Goal: Task Accomplishment & Management: Use online tool/utility

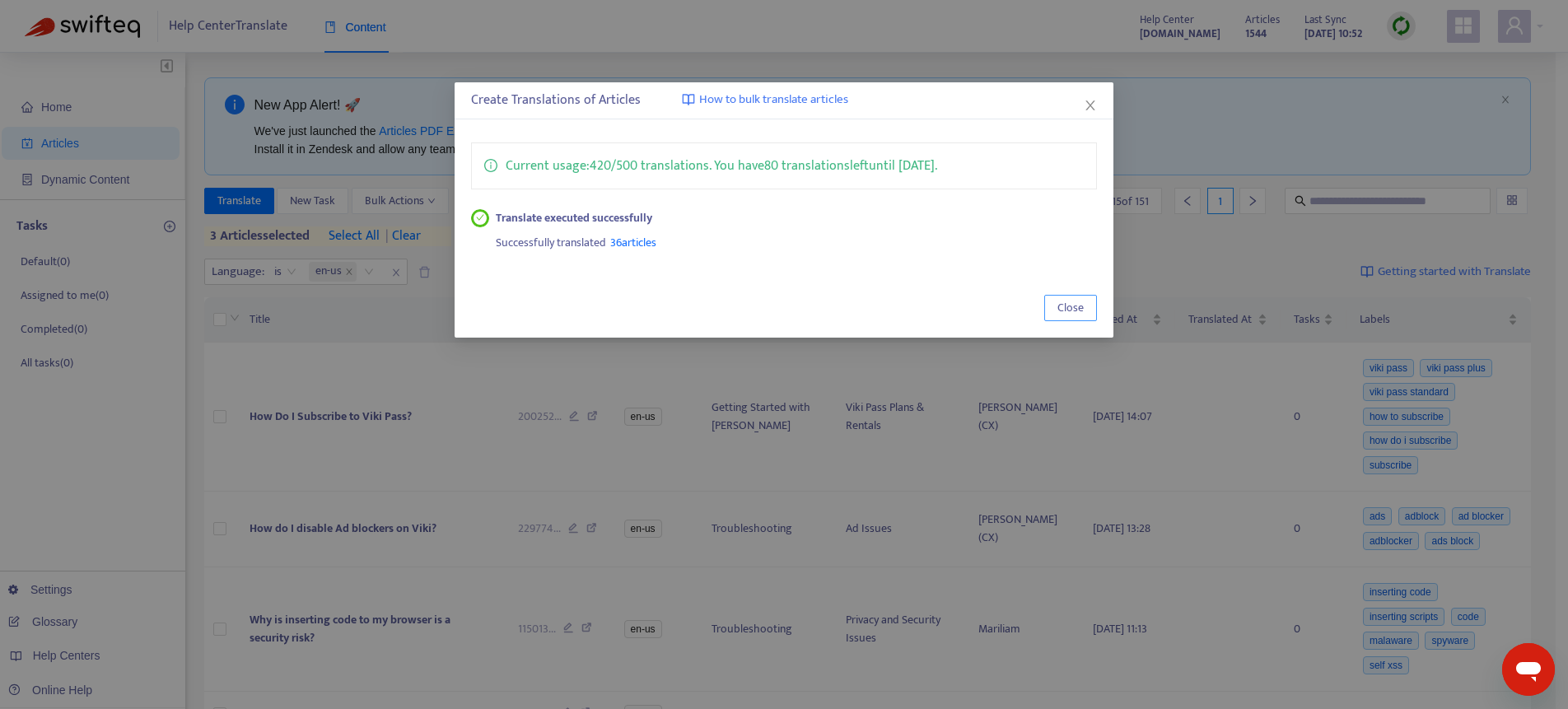
click at [1085, 304] on button "Close" at bounding box center [1070, 308] width 53 height 26
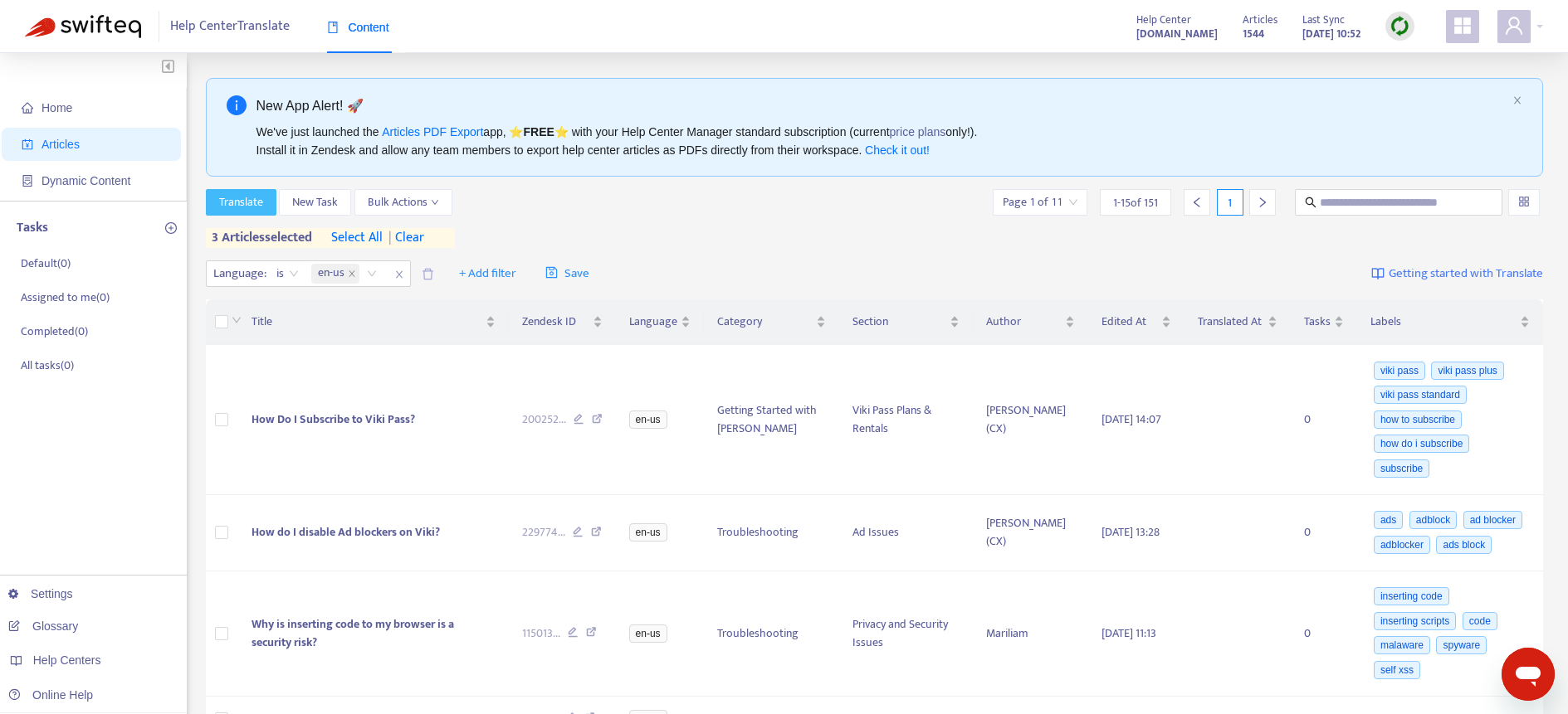
click at [229, 211] on span "Translate" at bounding box center [242, 202] width 44 height 19
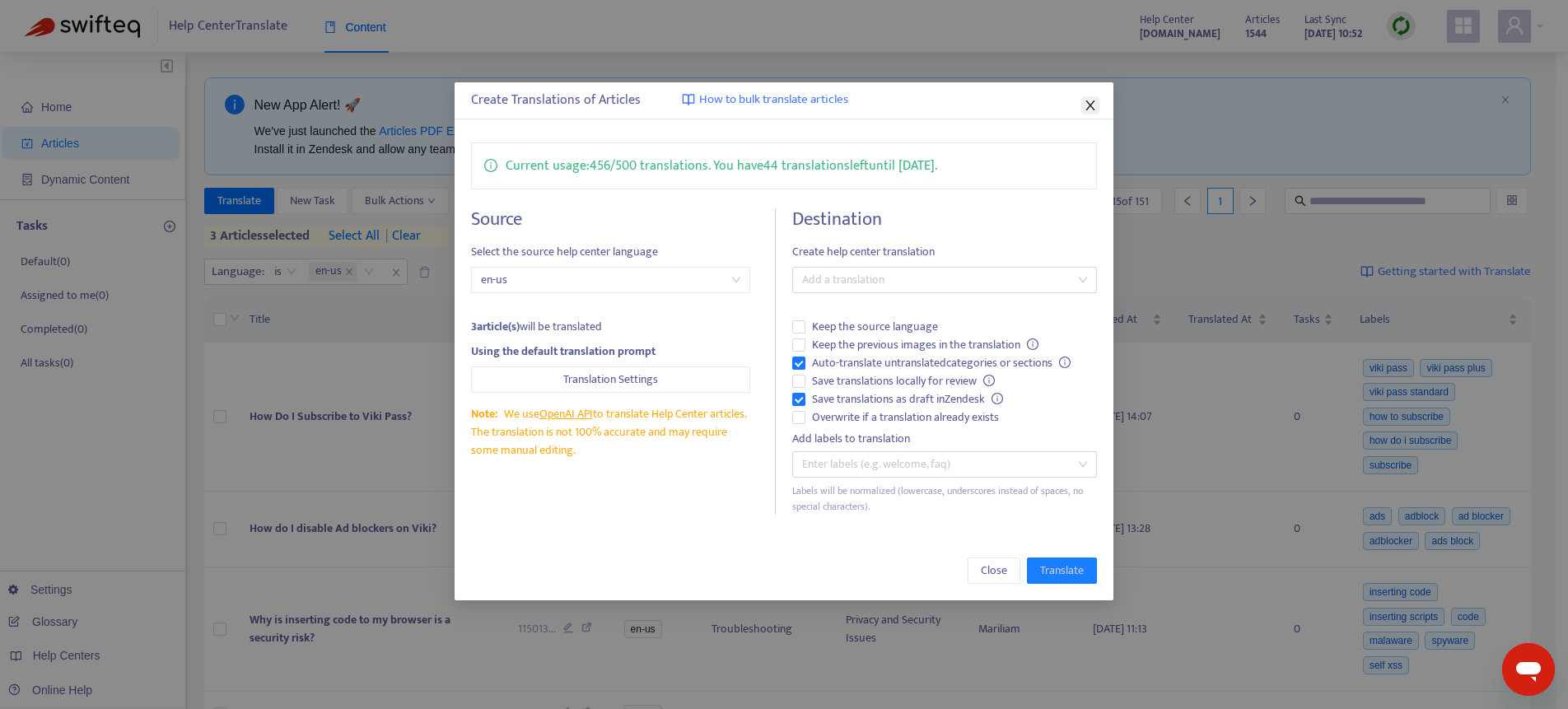
click at [1094, 102] on icon "close" at bounding box center [1090, 106] width 13 height 13
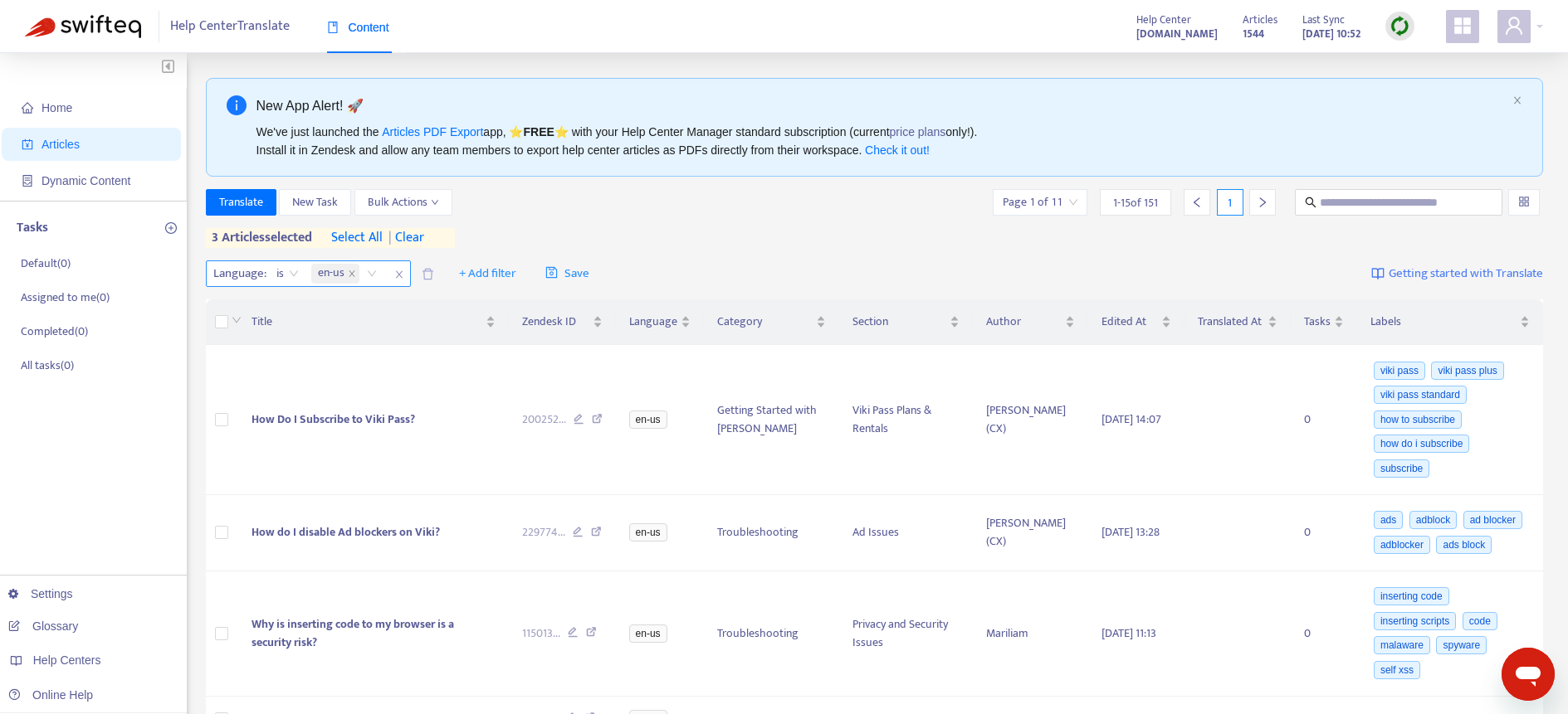
click at [398, 270] on icon "close" at bounding box center [399, 274] width 10 height 10
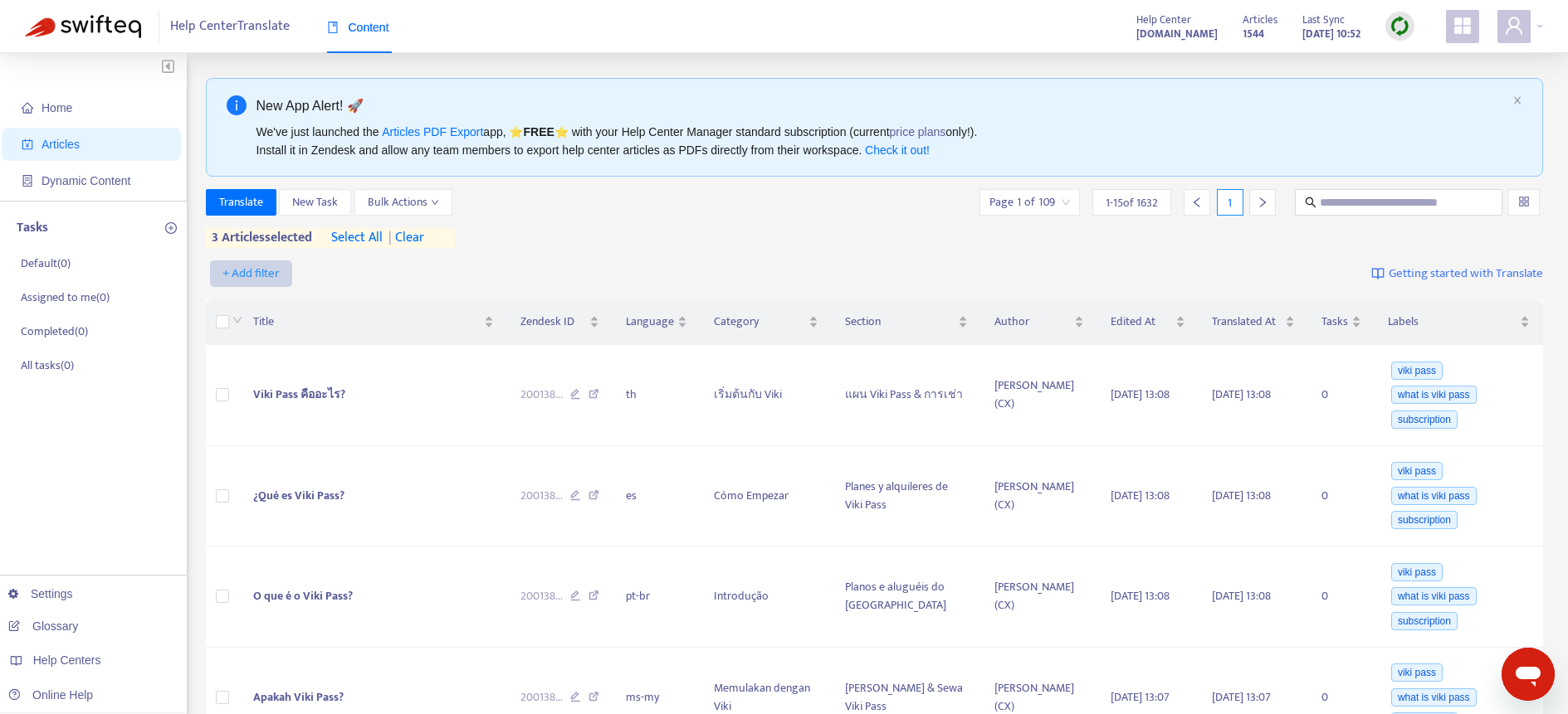
click at [244, 276] on span "+ Add filter" at bounding box center [251, 274] width 58 height 20
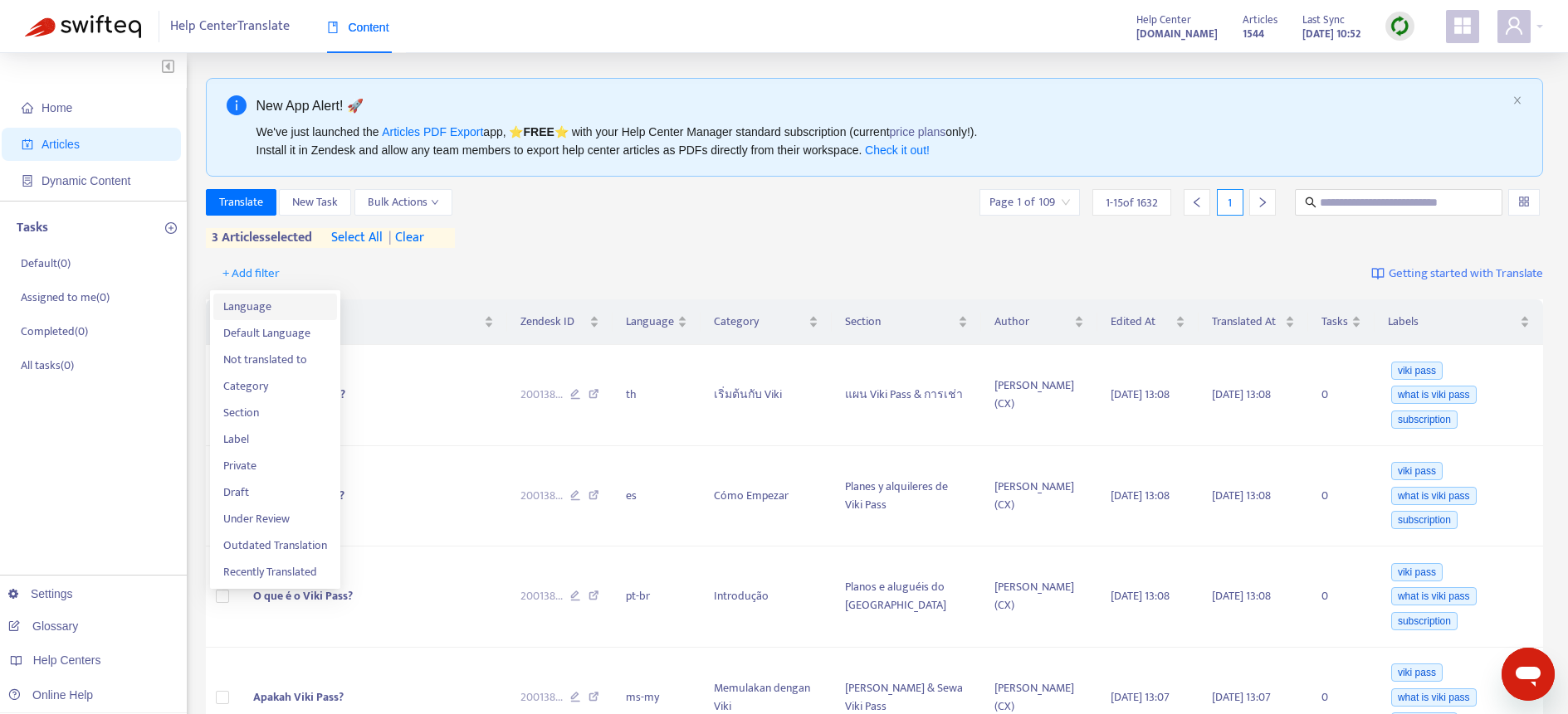
click at [248, 306] on span "Language" at bounding box center [275, 307] width 103 height 19
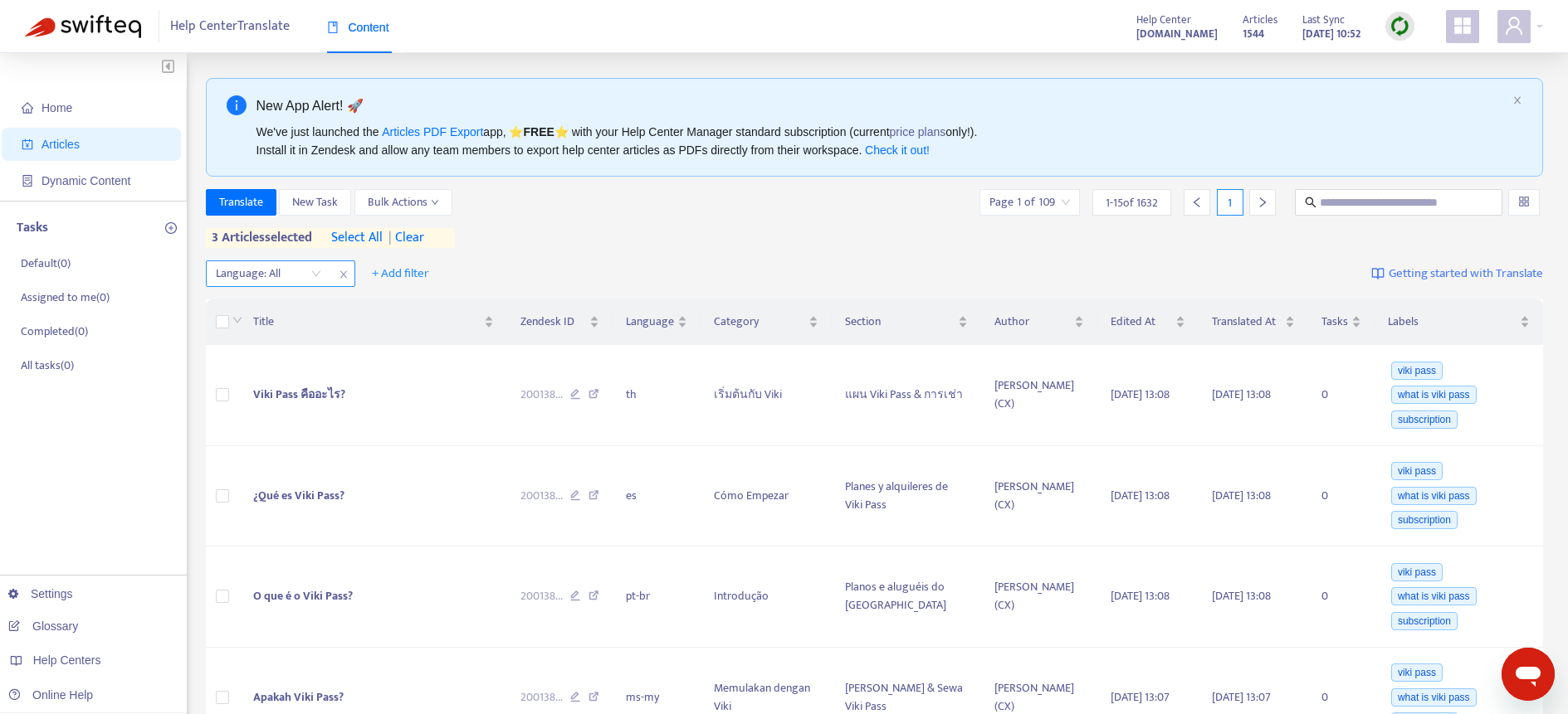
click at [289, 279] on div at bounding box center [260, 274] width 101 height 20
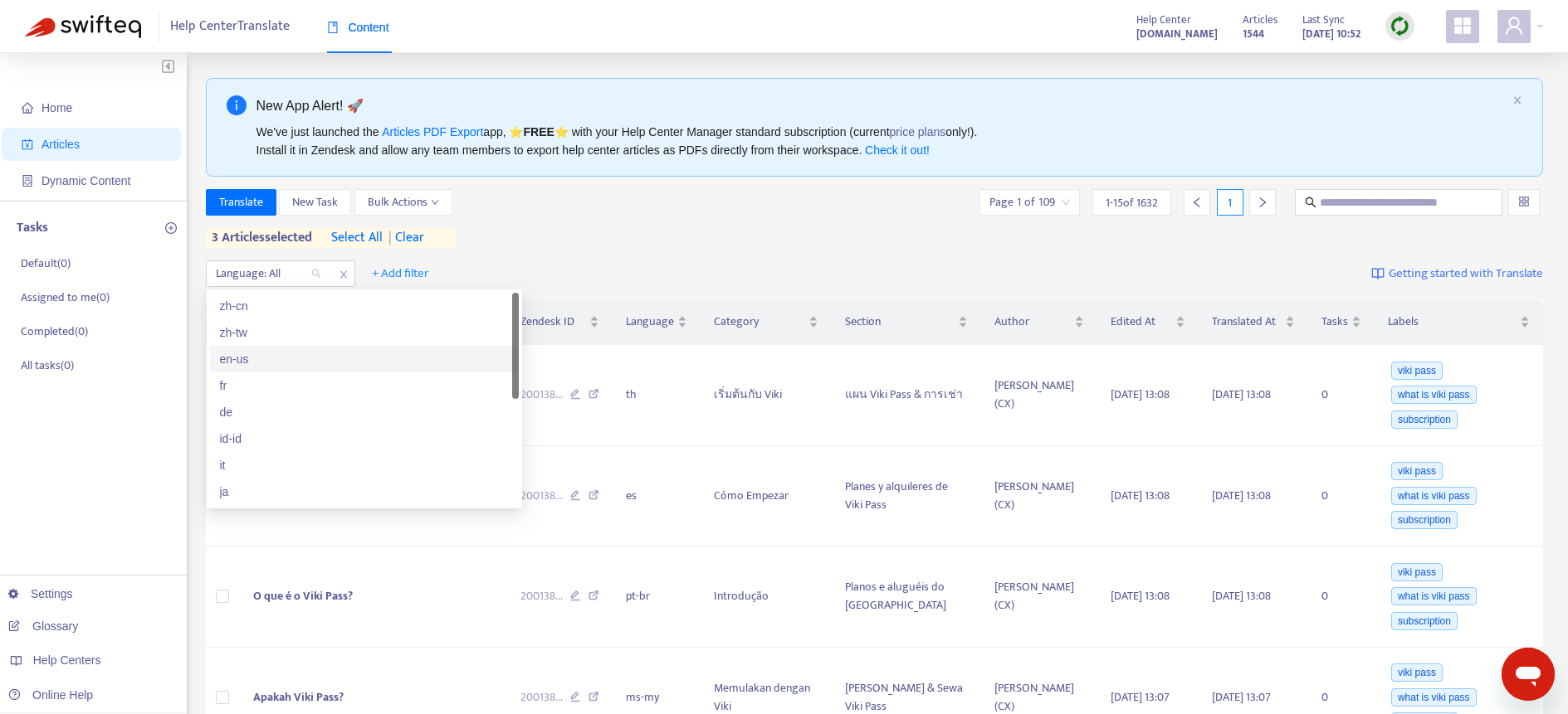
click at [281, 357] on div "en-us" at bounding box center [364, 359] width 289 height 19
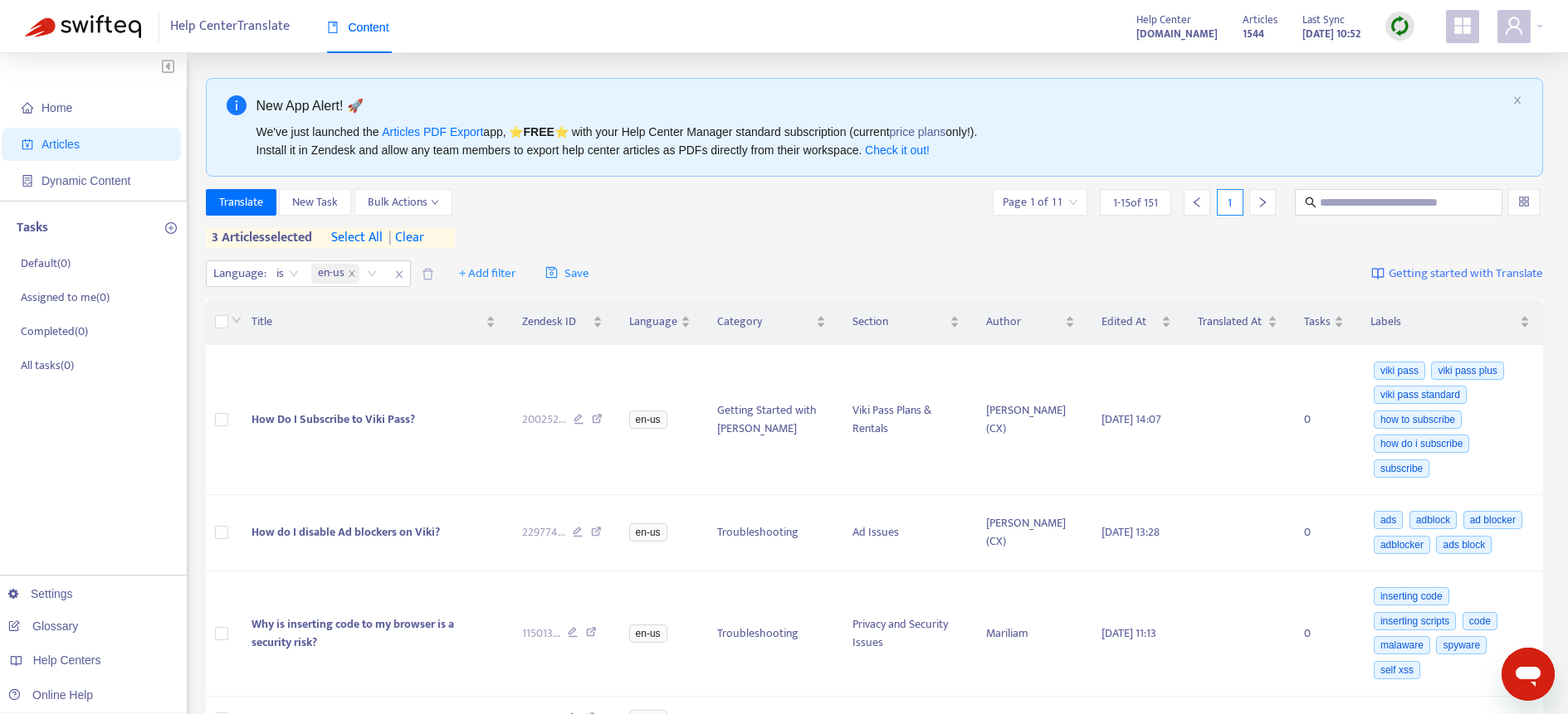
click at [802, 234] on div "Translate New Task Bulk Actions Page 1 of 11 1 - 15 of 151 1 3 articles selecte…" at bounding box center [875, 219] width 1338 height 59
click at [1397, 196] on input "text" at bounding box center [1399, 202] width 159 height 19
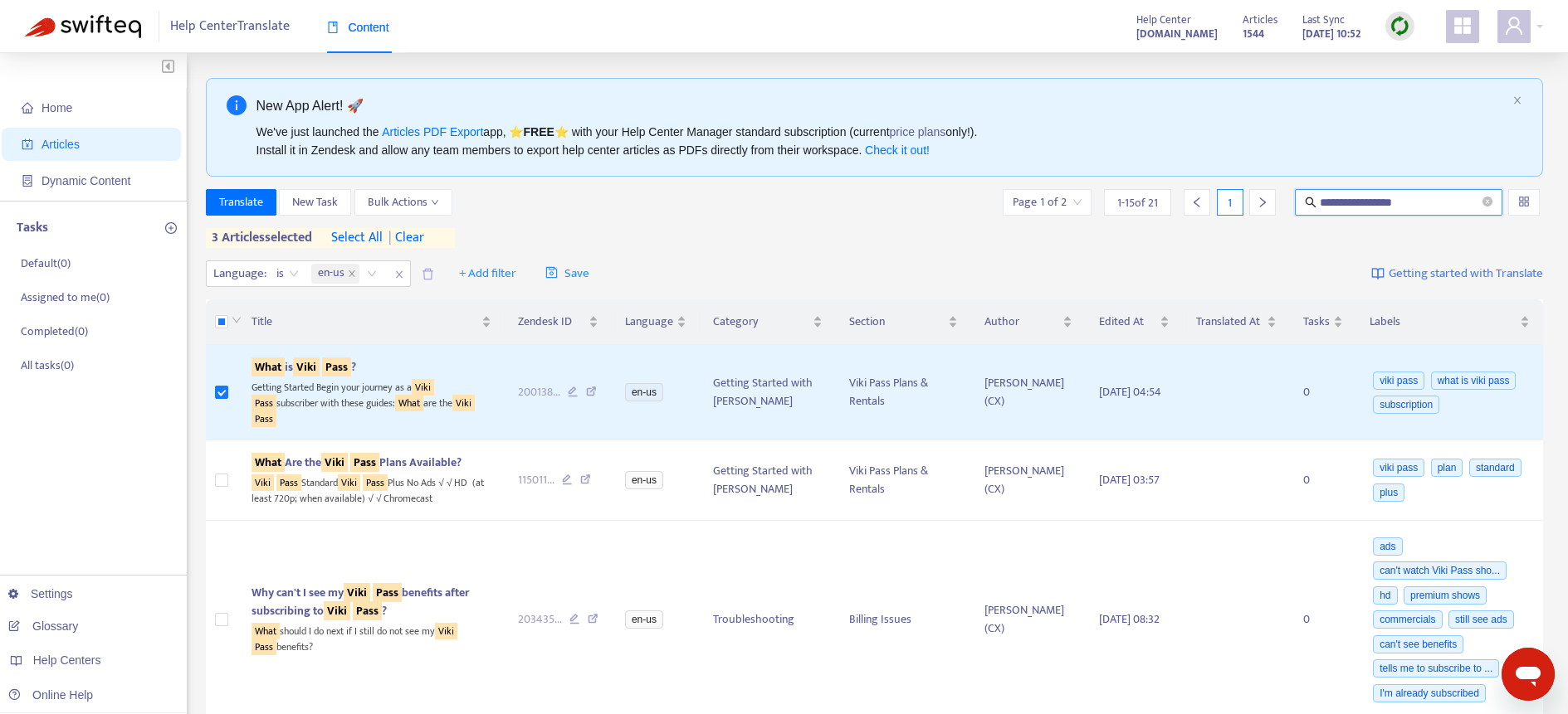
drag, startPoint x: 1431, startPoint y: 201, endPoint x: 1204, endPoint y: 195, distance: 227.1
click at [1204, 195] on div "**********" at bounding box center [1272, 202] width 544 height 26
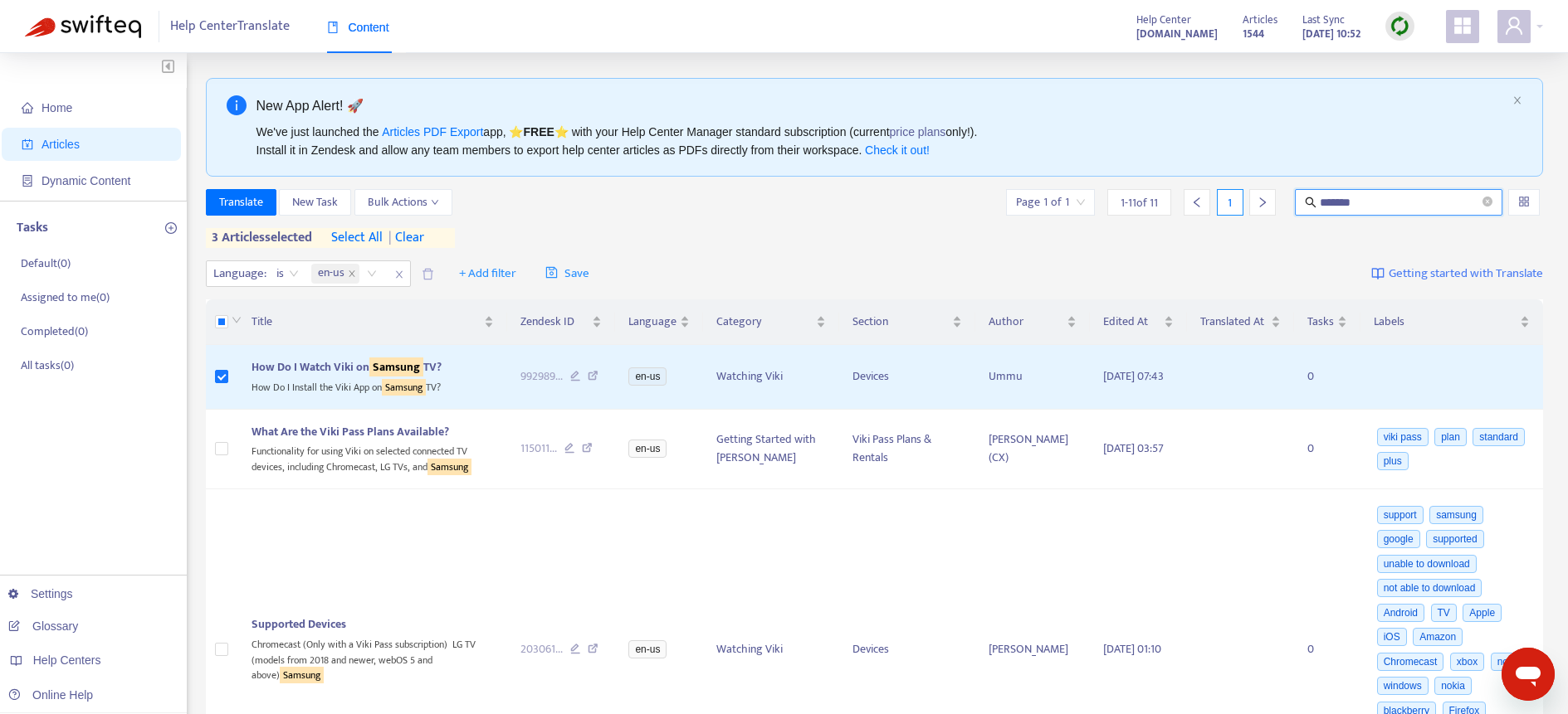
drag, startPoint x: 1388, startPoint y: 198, endPoint x: 1252, endPoint y: 194, distance: 136.1
click at [1253, 193] on div "Page 1 of 1 1 - 11 of 11 1 *******" at bounding box center [1274, 202] width 541 height 26
type input "**"
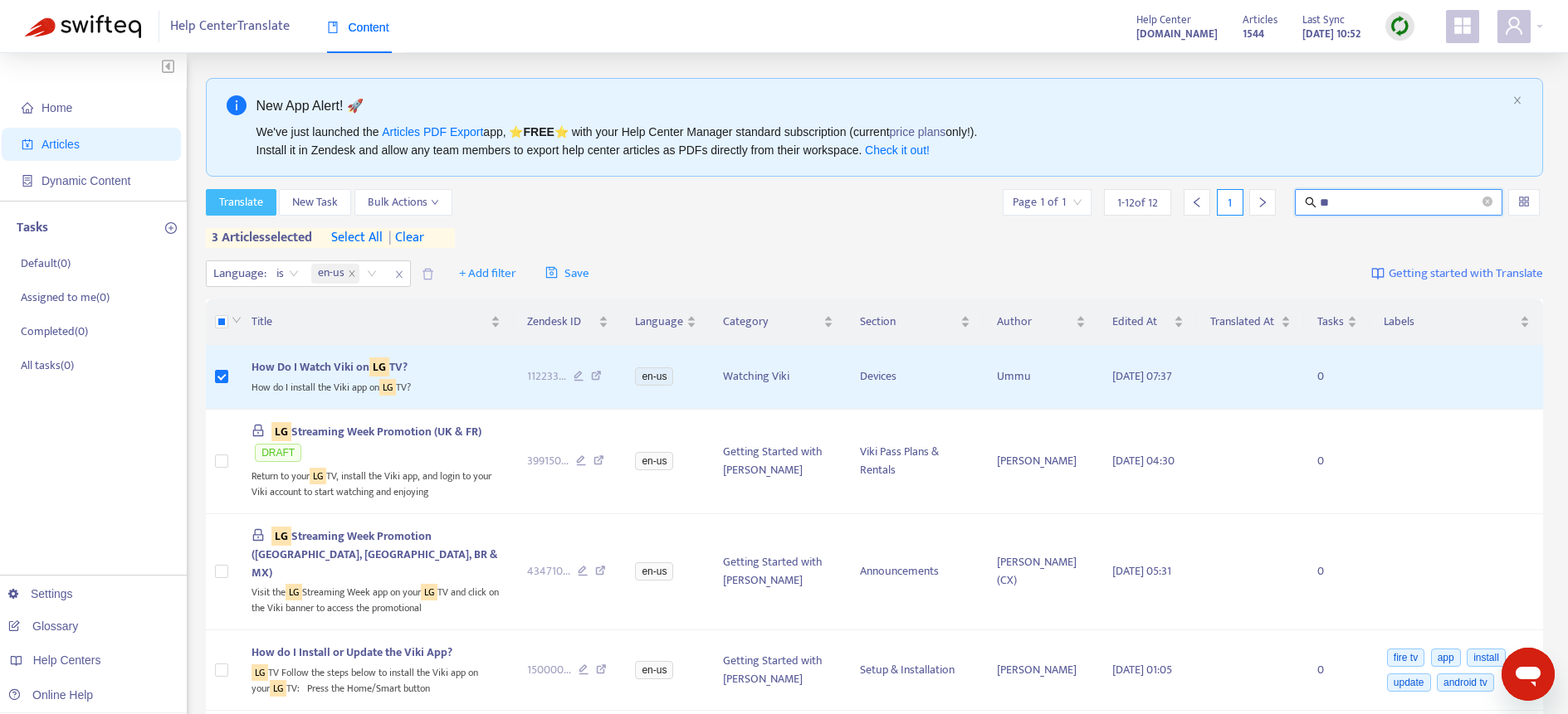
click at [233, 194] on span "Translate" at bounding box center [242, 202] width 44 height 19
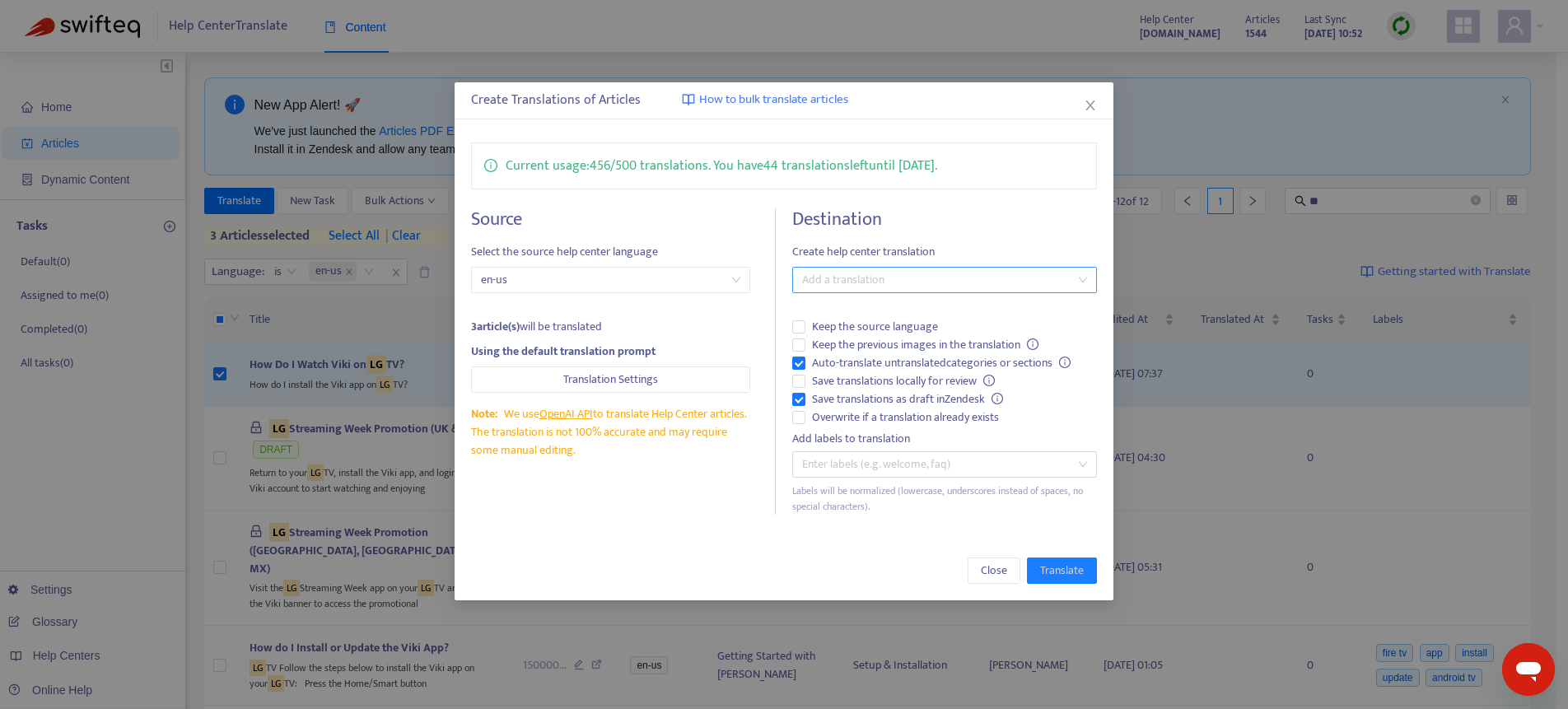
click at [915, 278] on div at bounding box center [936, 280] width 280 height 20
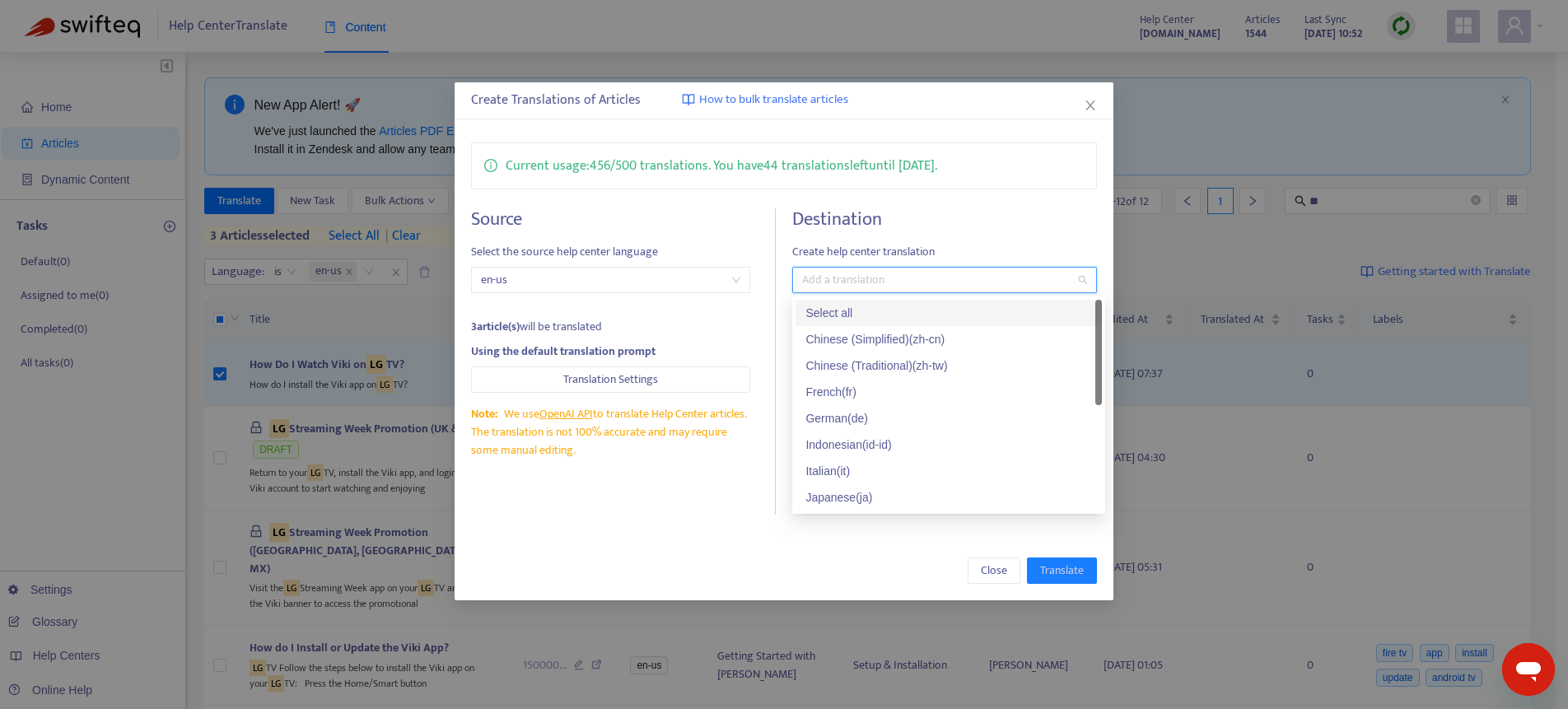
click at [847, 309] on div "Select all" at bounding box center [948, 313] width 287 height 19
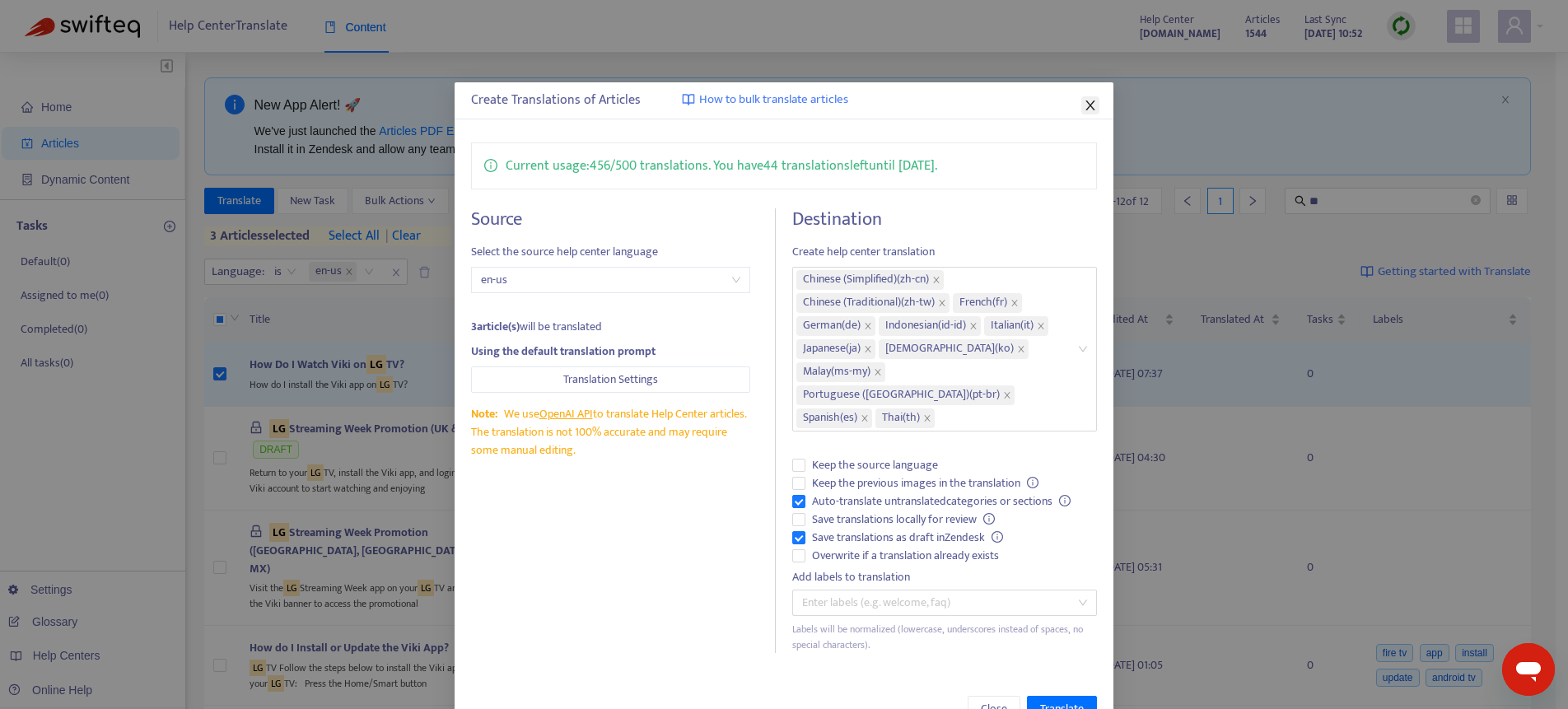
click at [1085, 107] on icon "close" at bounding box center [1090, 105] width 9 height 10
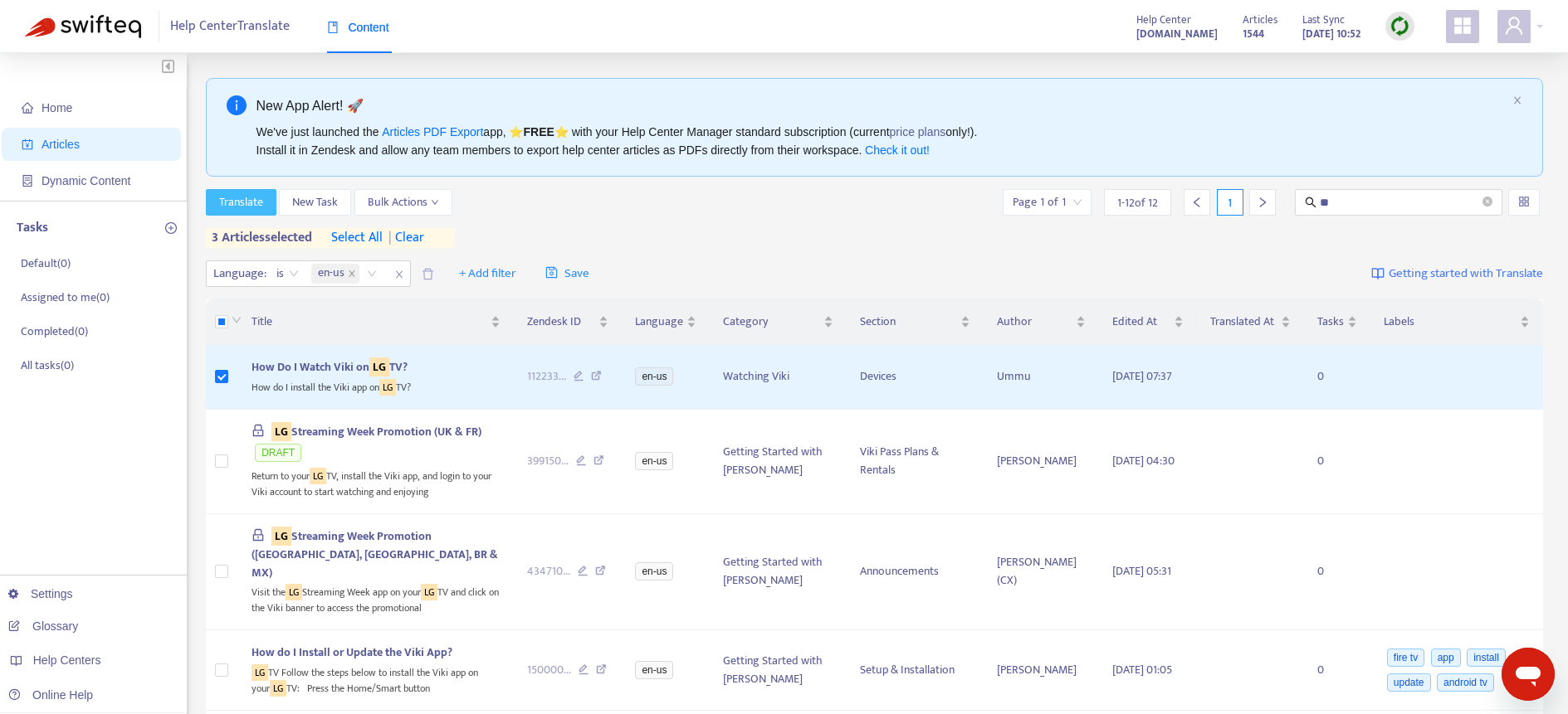
click at [242, 197] on span "Translate" at bounding box center [242, 202] width 44 height 19
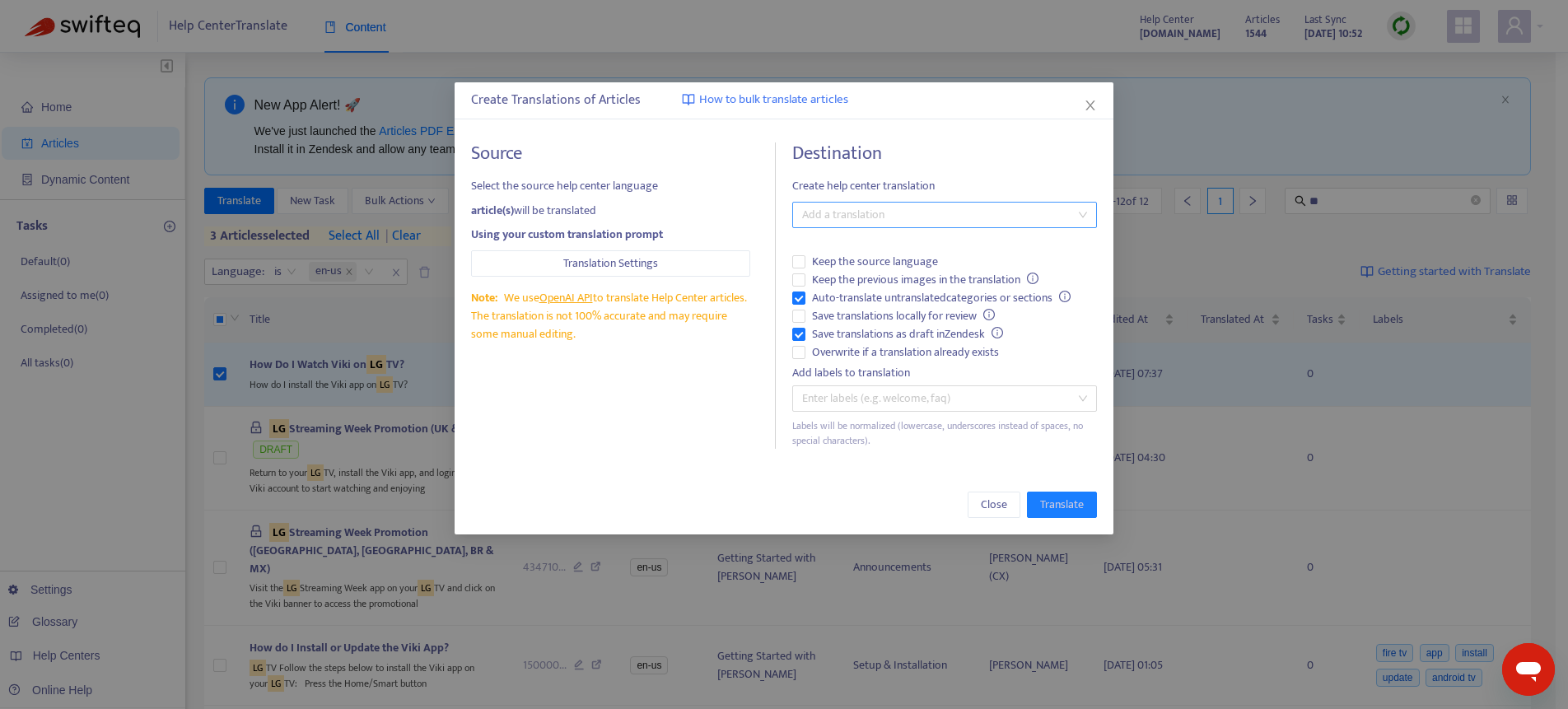
click at [878, 214] on div at bounding box center [936, 215] width 280 height 20
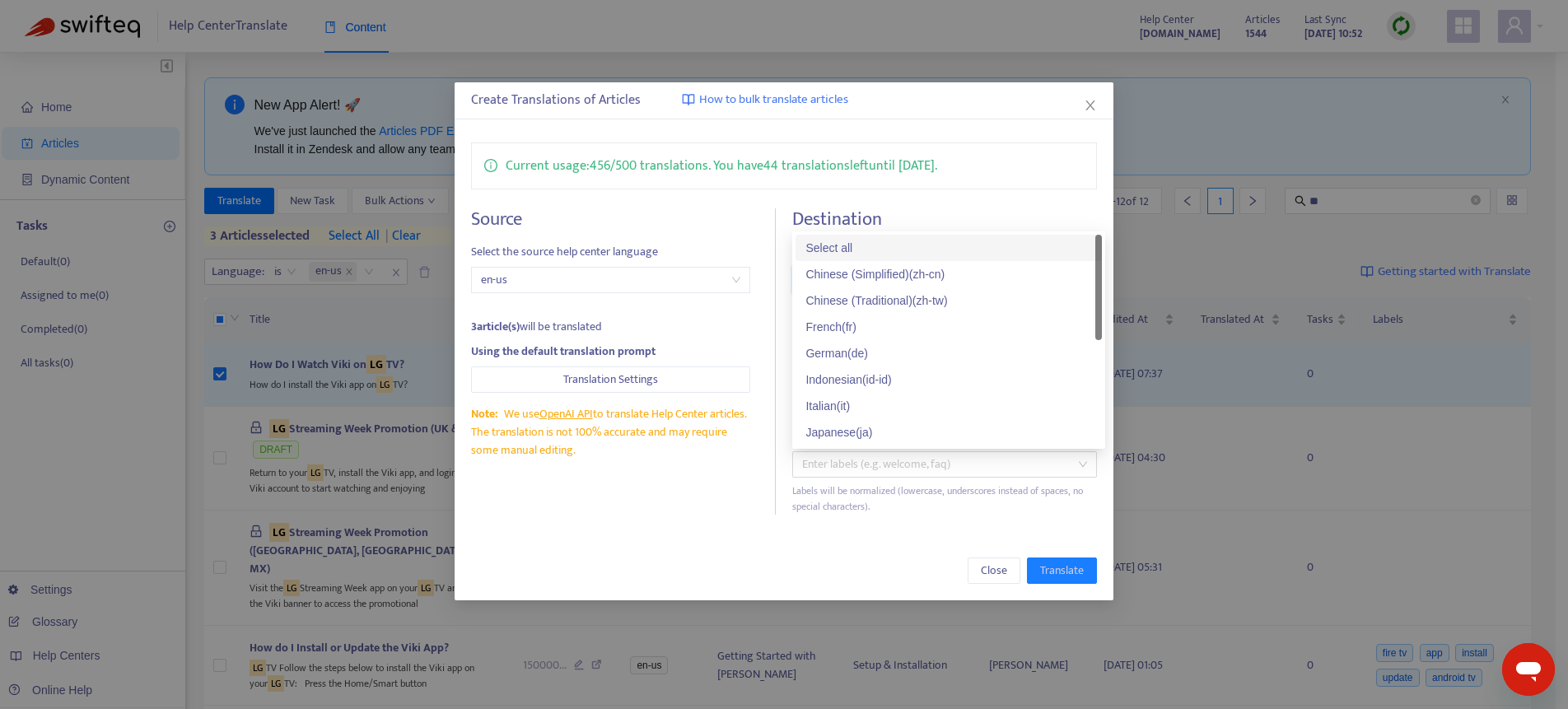
click at [867, 249] on div "Select all" at bounding box center [948, 248] width 287 height 19
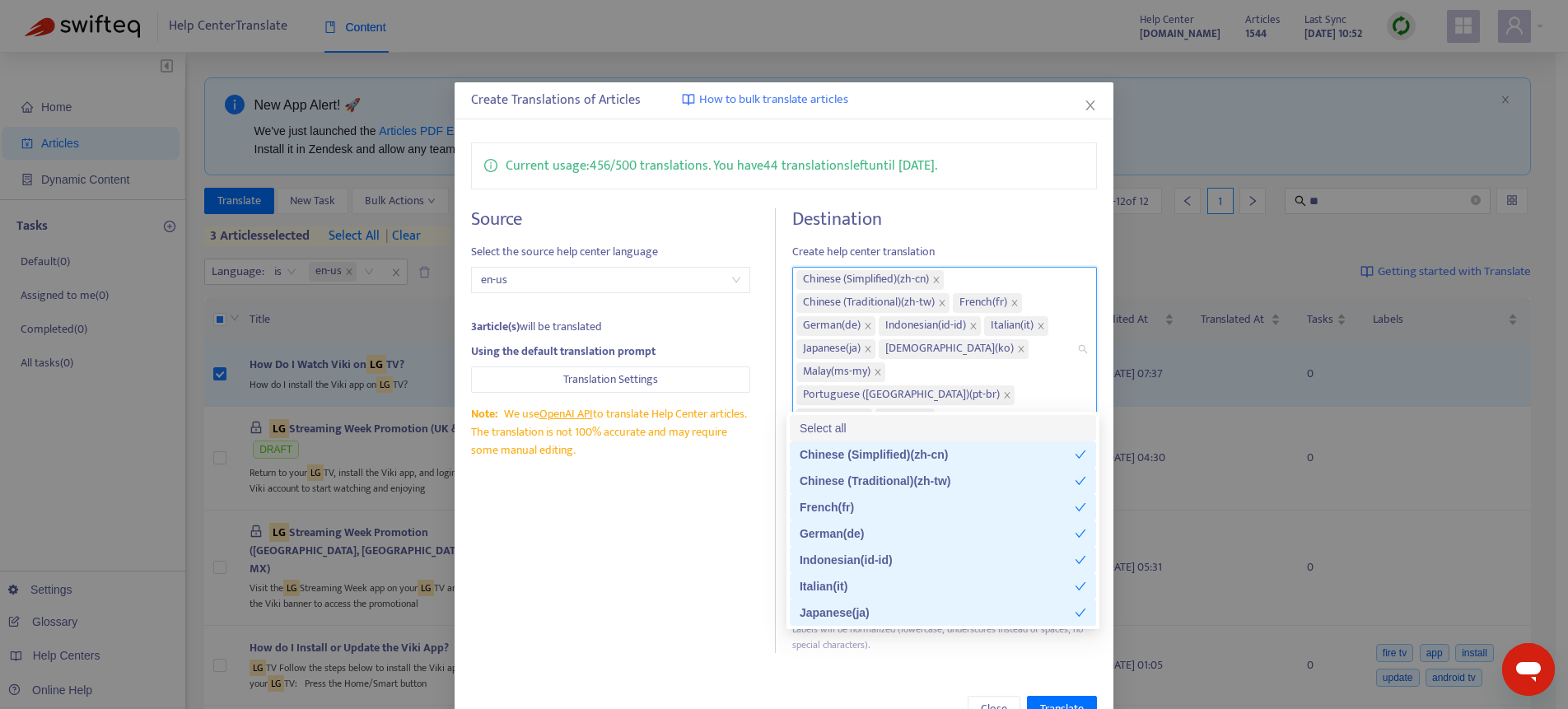
click at [966, 215] on h4 "Destination" at bounding box center [944, 220] width 304 height 22
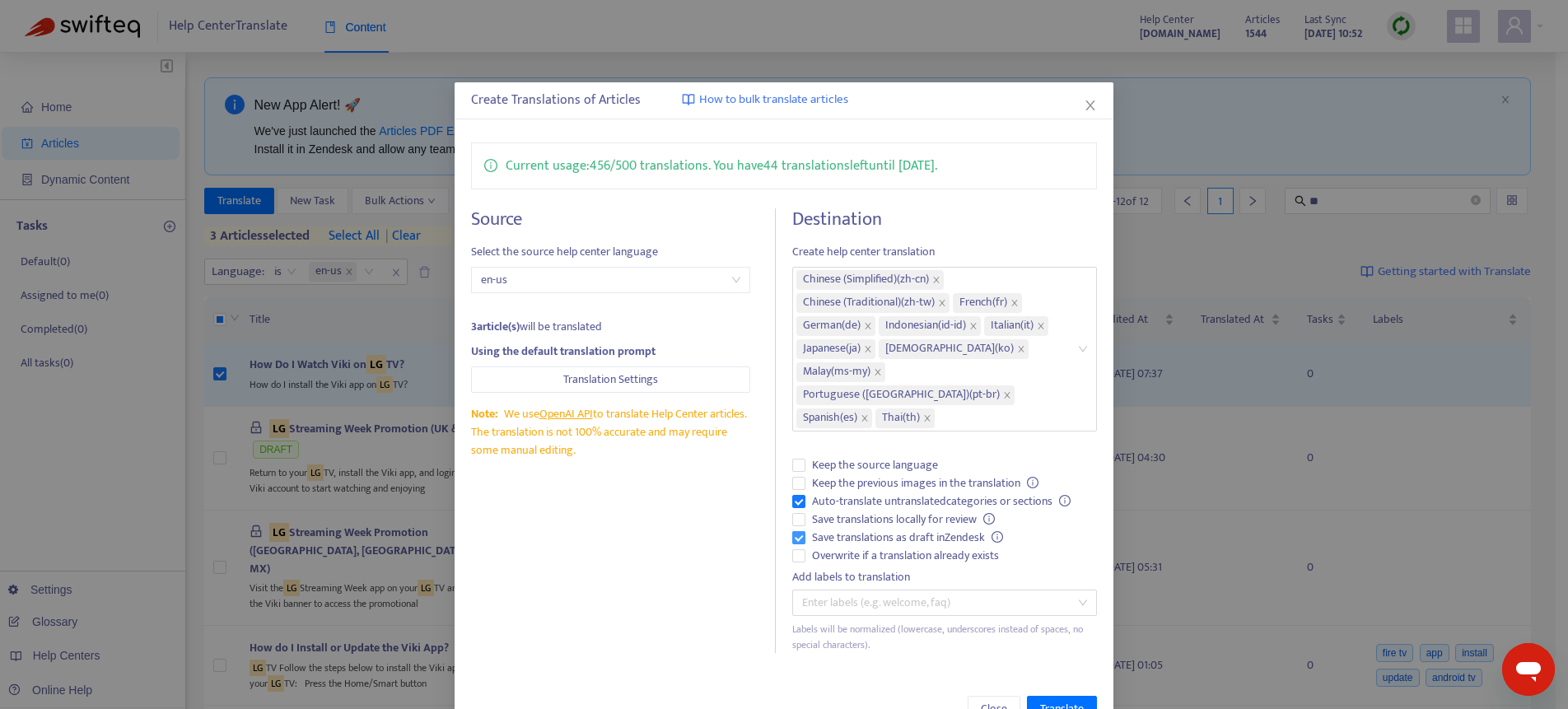
click at [846, 529] on span "Save translations as draft in Zendesk" at bounding box center [907, 538] width 204 height 19
click at [843, 547] on span "Overwrite if a translation already exists" at bounding box center [905, 556] width 200 height 19
click at [1055, 701] on span "Translate" at bounding box center [1062, 710] width 44 height 19
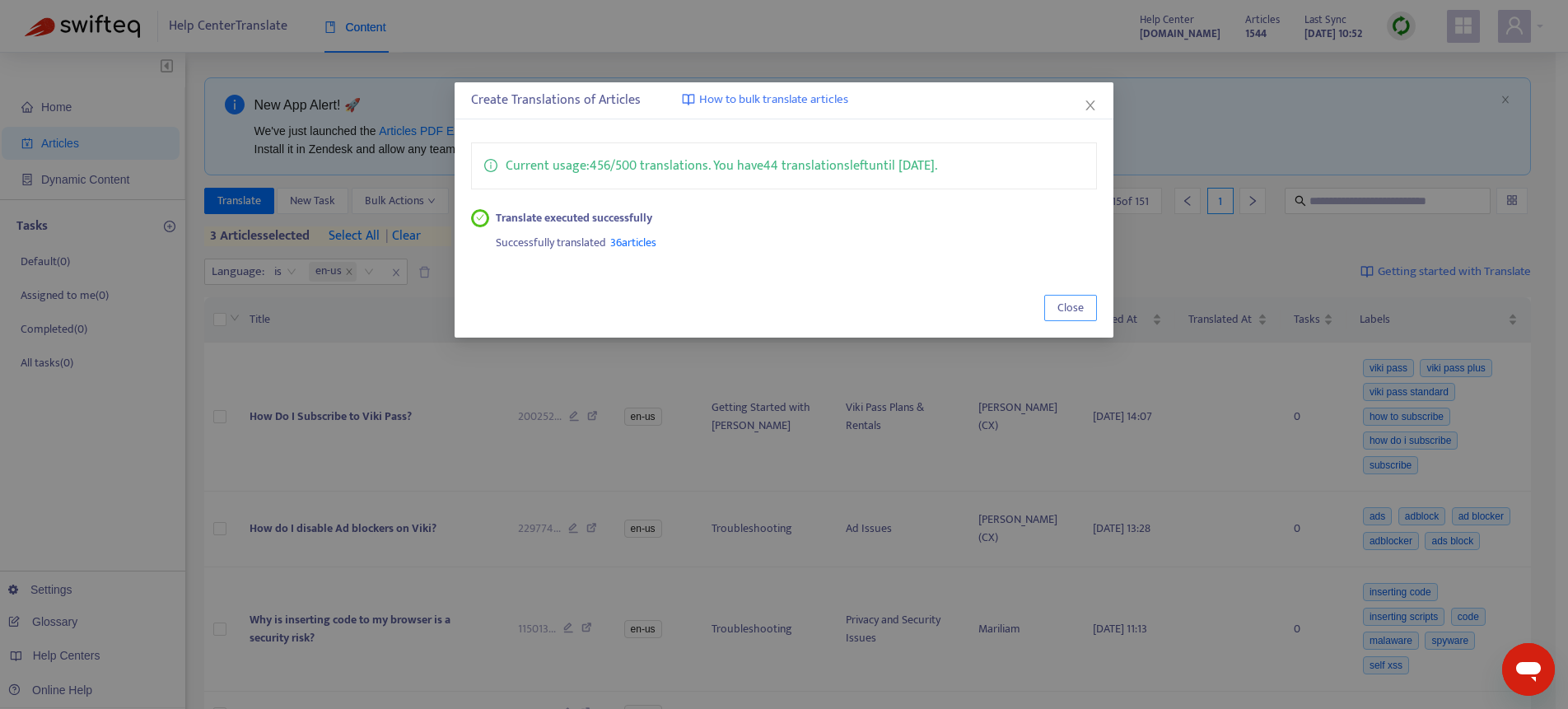
click at [1065, 309] on span "Close" at bounding box center [1070, 309] width 26 height 19
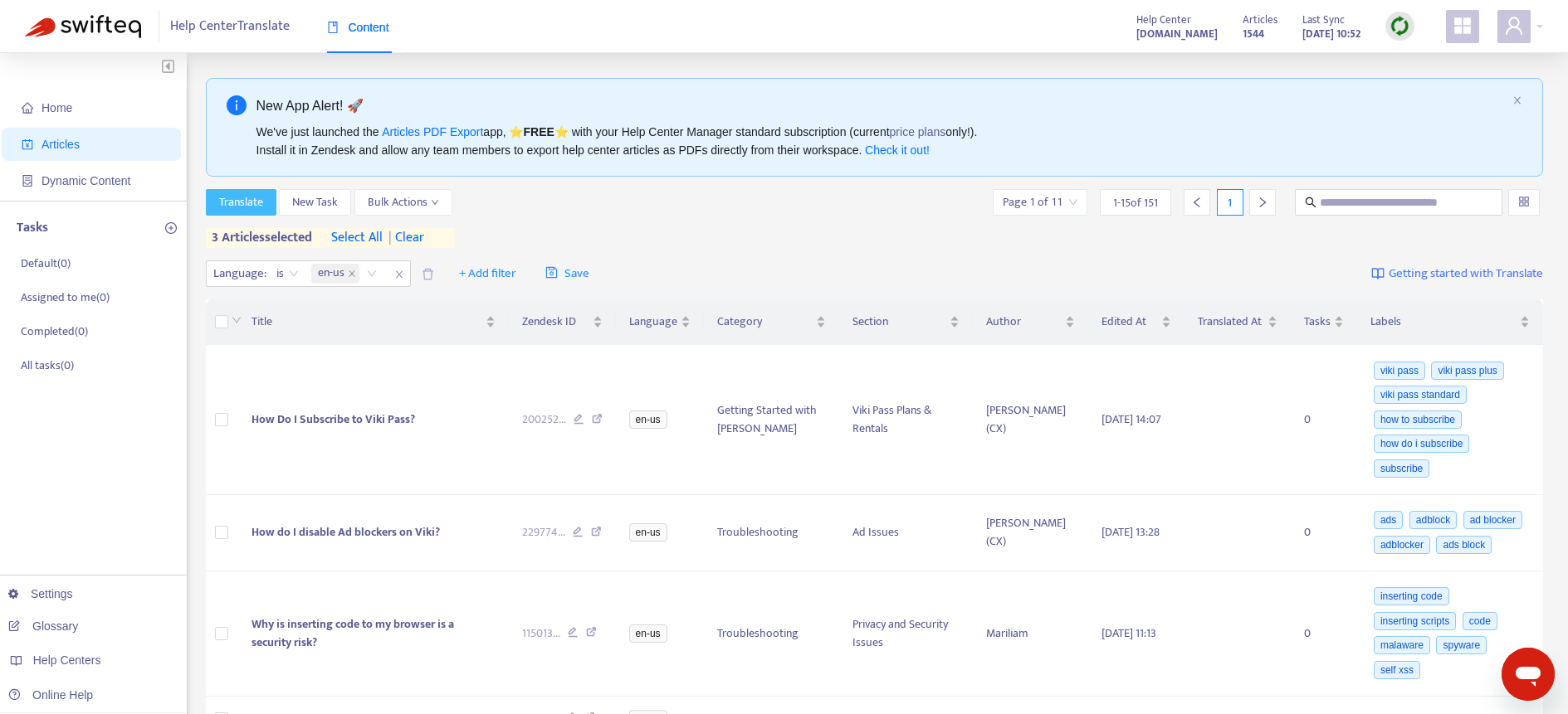
click at [262, 208] on span "Translate" at bounding box center [242, 202] width 44 height 19
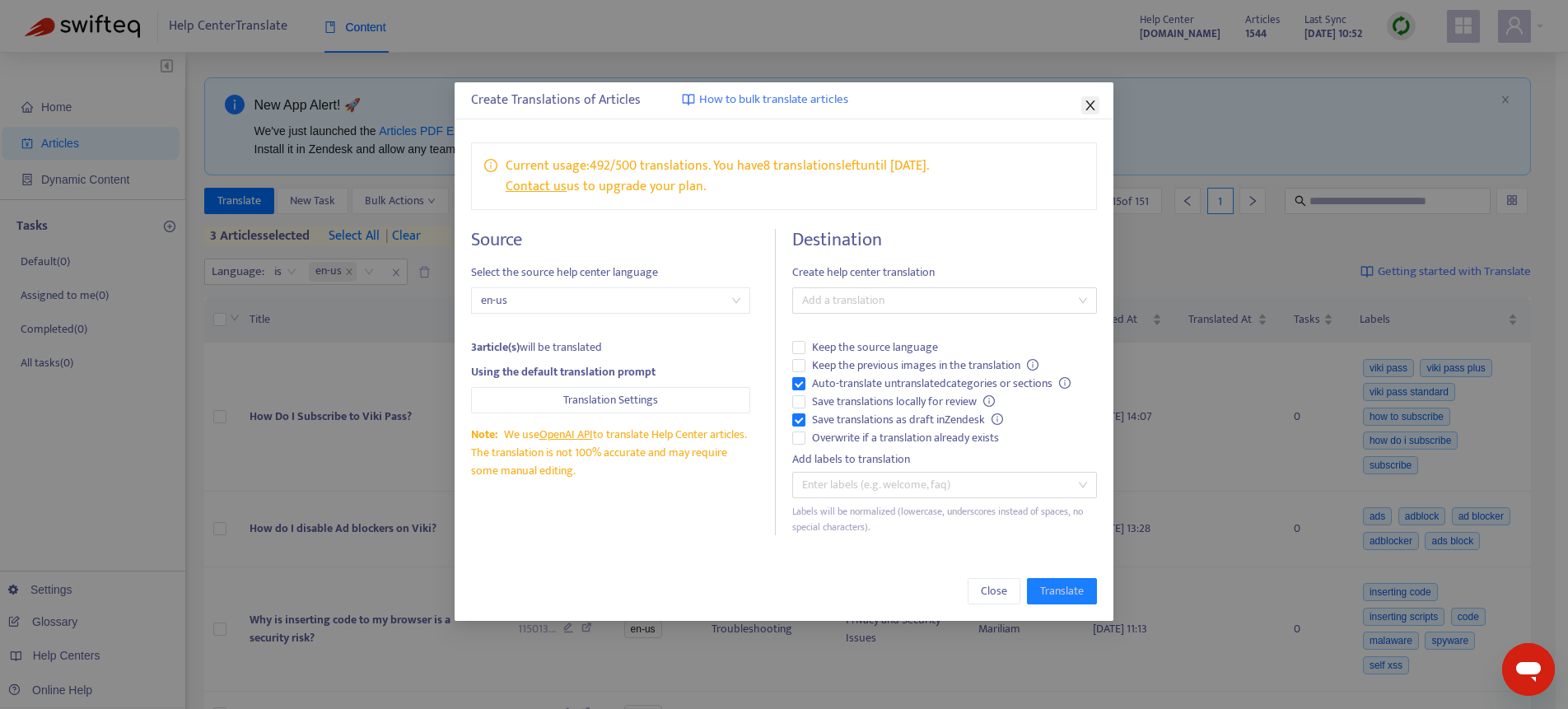
click at [1091, 101] on icon "close" at bounding box center [1090, 106] width 13 height 13
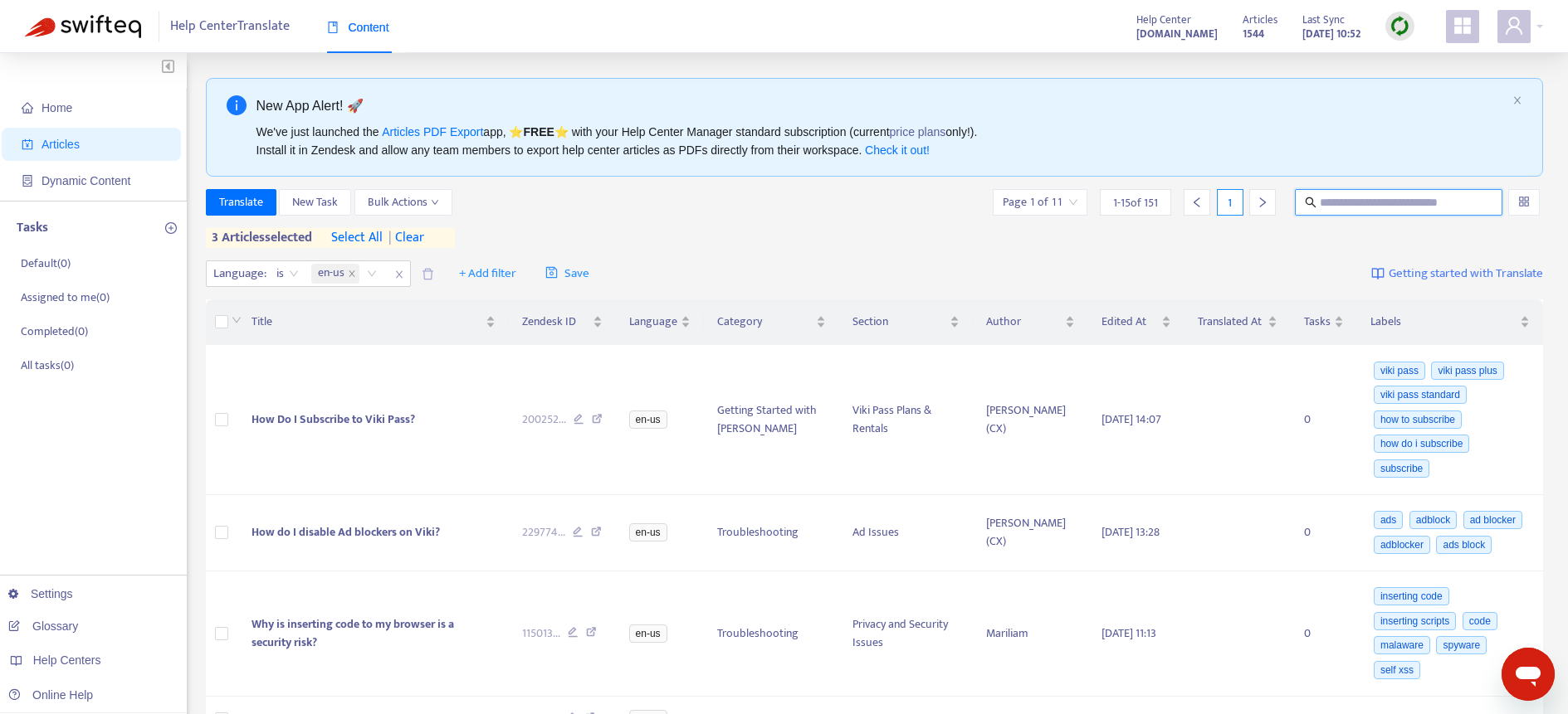
click at [1344, 206] on input "text" at bounding box center [1399, 202] width 159 height 19
